Goal: Information Seeking & Learning: Learn about a topic

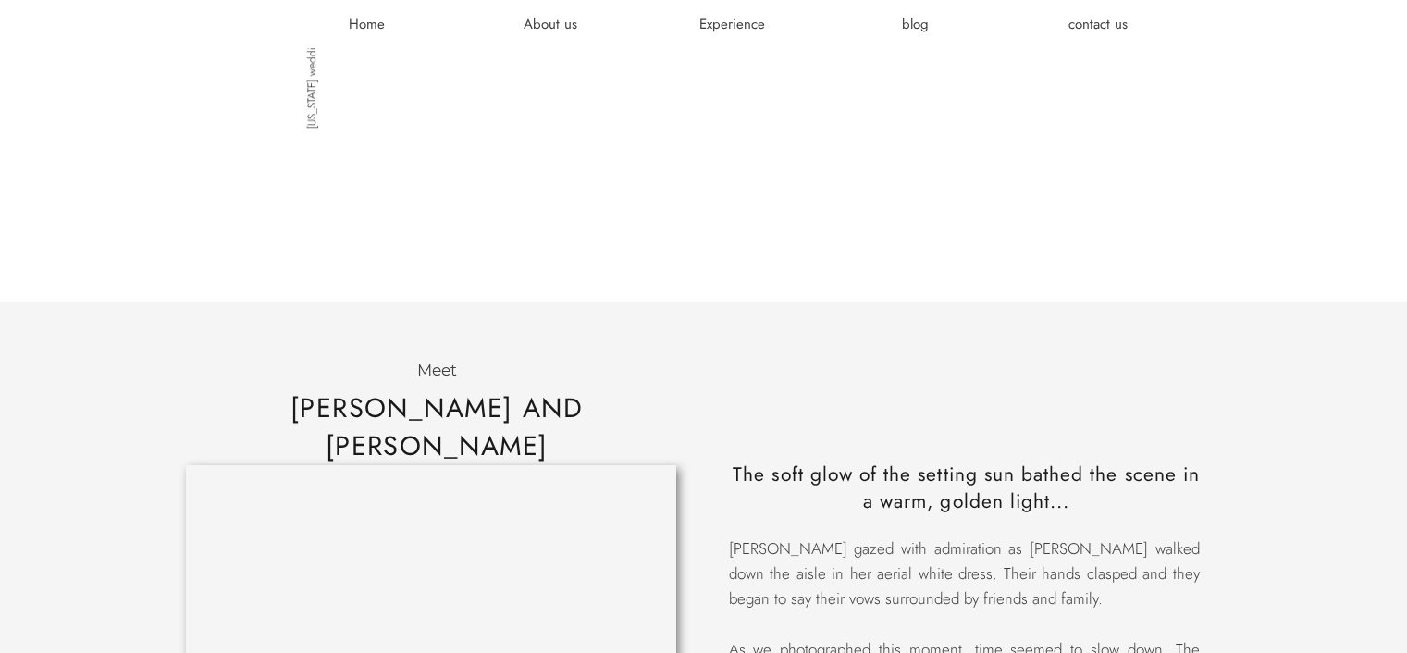
scroll to position [1693, 0]
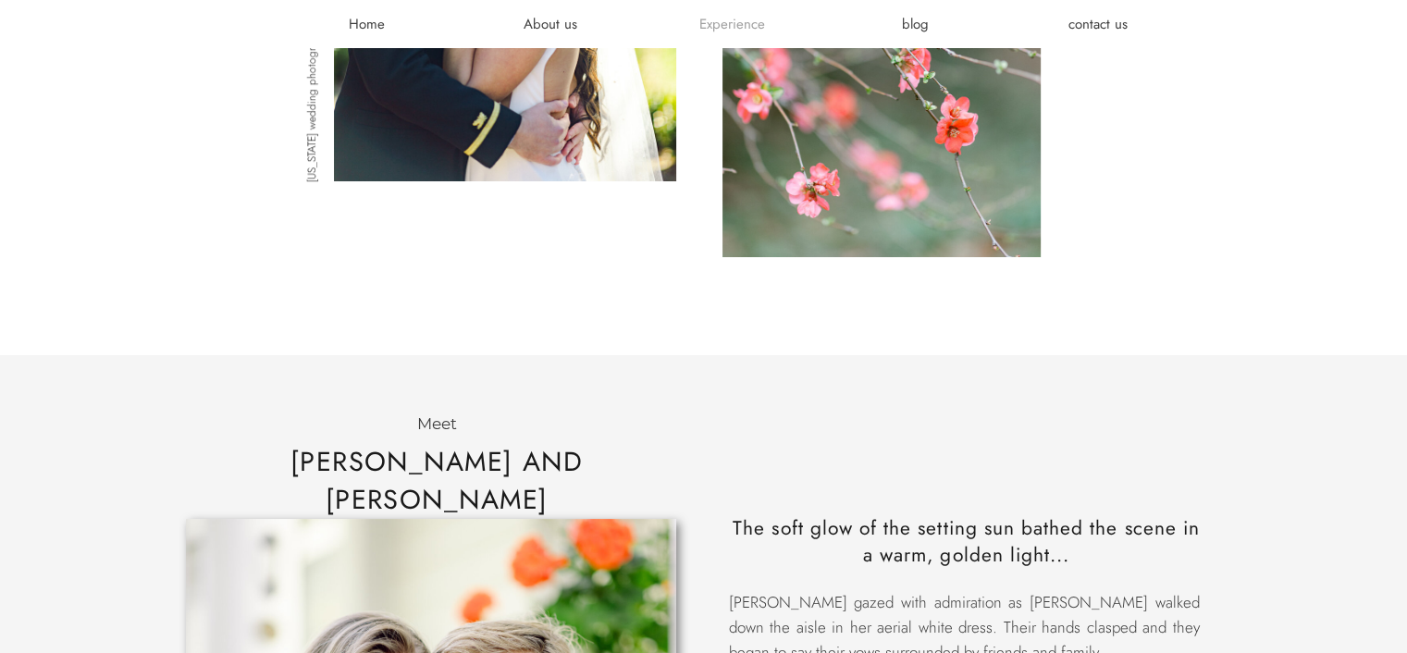
click at [742, 20] on h3 "Experience" at bounding box center [732, 24] width 111 height 19
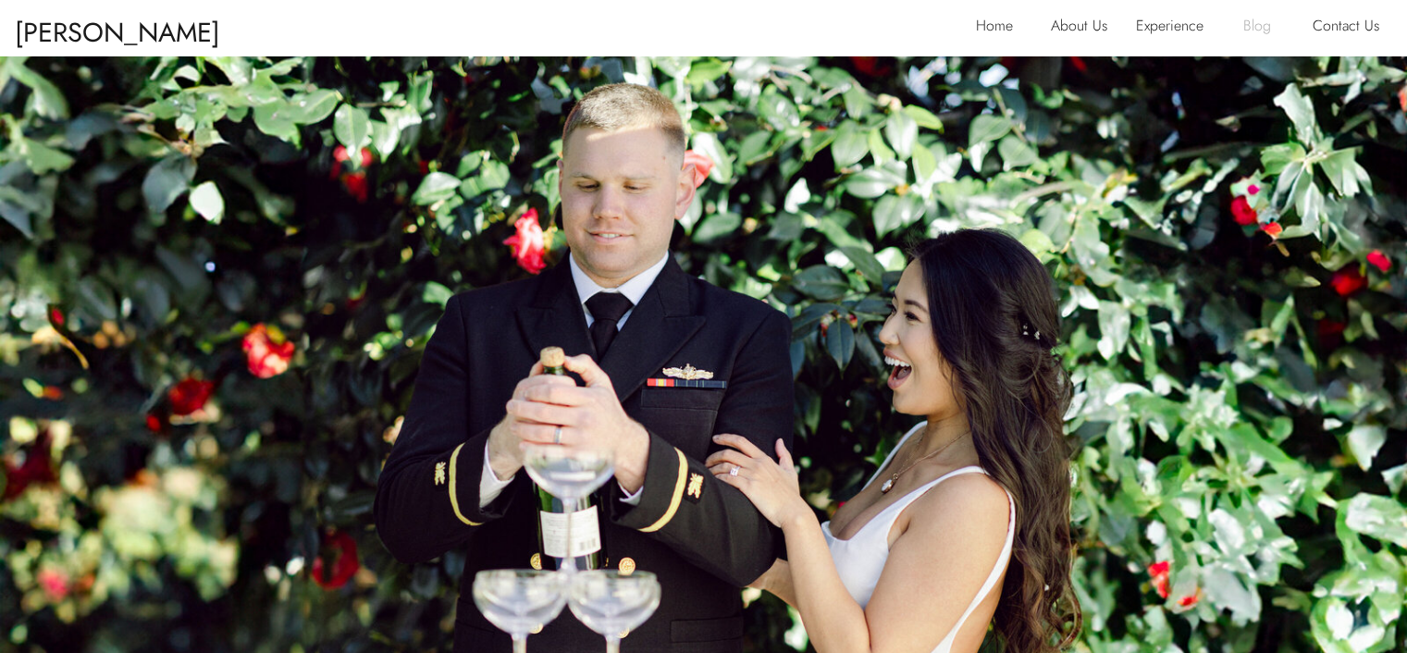
click at [1245, 20] on p "Blog" at bounding box center [1264, 28] width 42 height 30
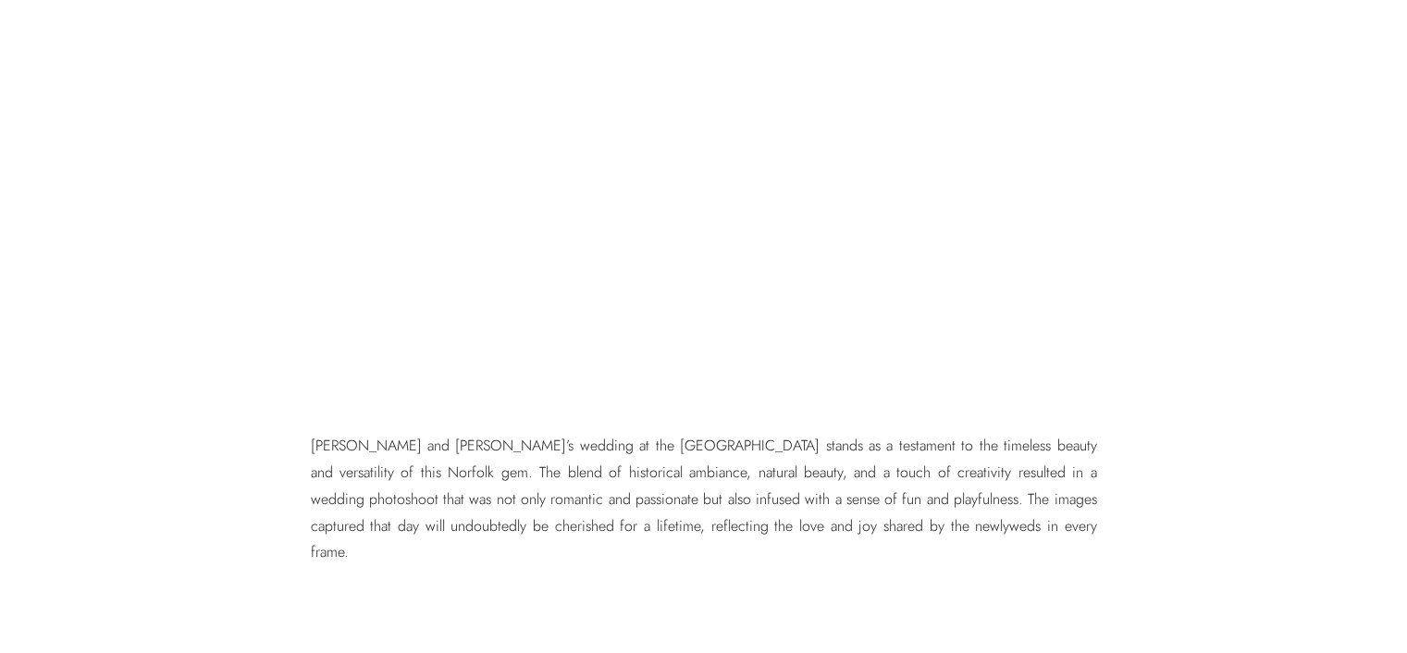
scroll to position [10907, 0]
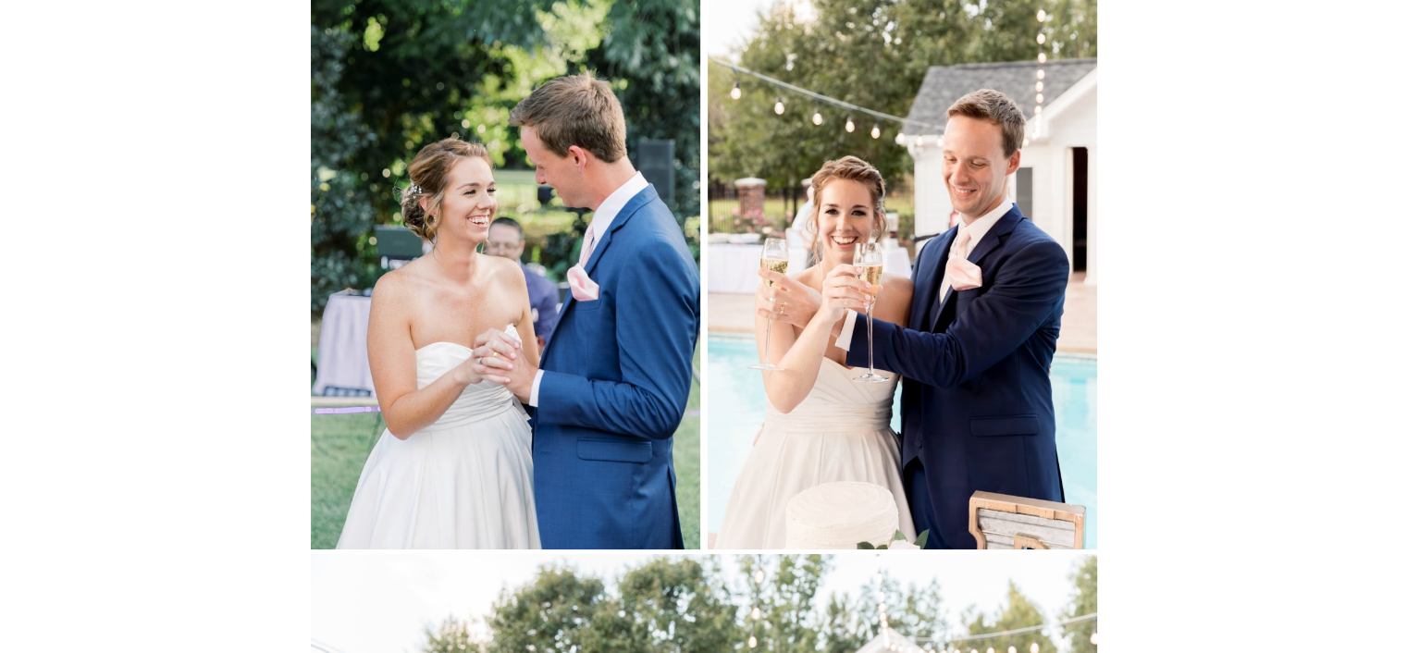
scroll to position [7143, 0]
